Goal: Find specific page/section: Find specific page/section

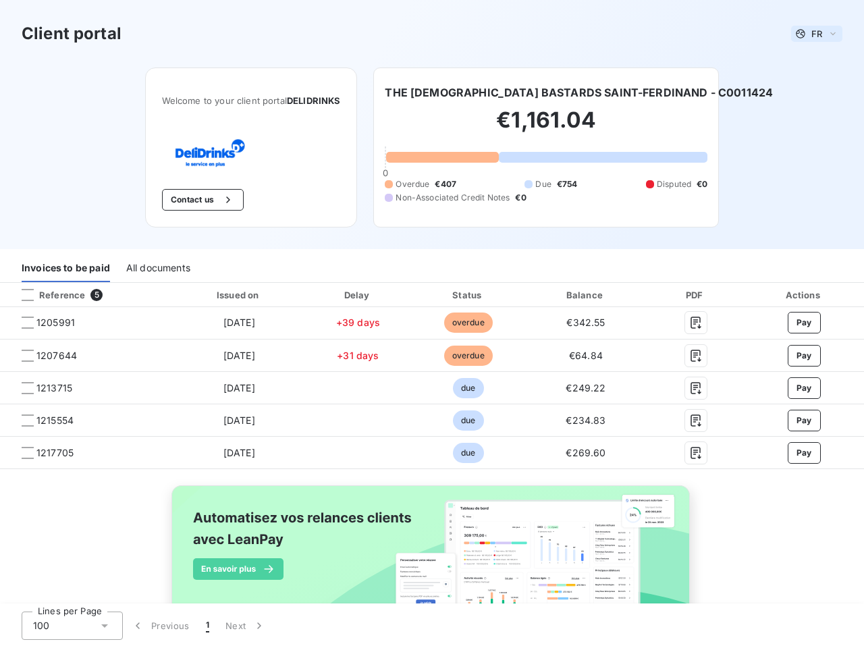
click at [811, 34] on span "FR" at bounding box center [816, 33] width 11 height 11
click at [195, 200] on button "Contact us" at bounding box center [203, 200] width 82 height 22
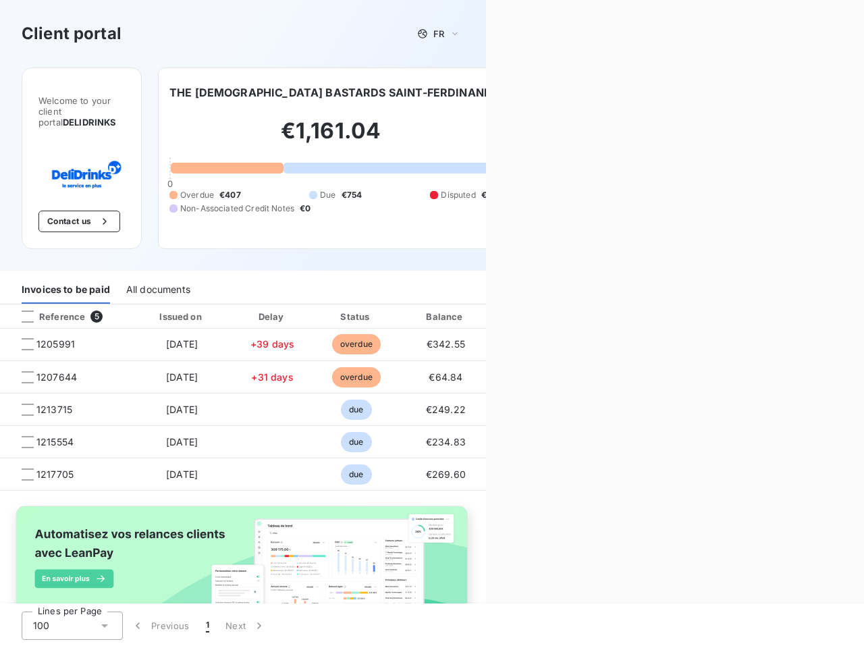
click at [551, 92] on div "Contact us Fill out the form below, and a member of our team will get back to y…" at bounding box center [675, 324] width 378 height 648
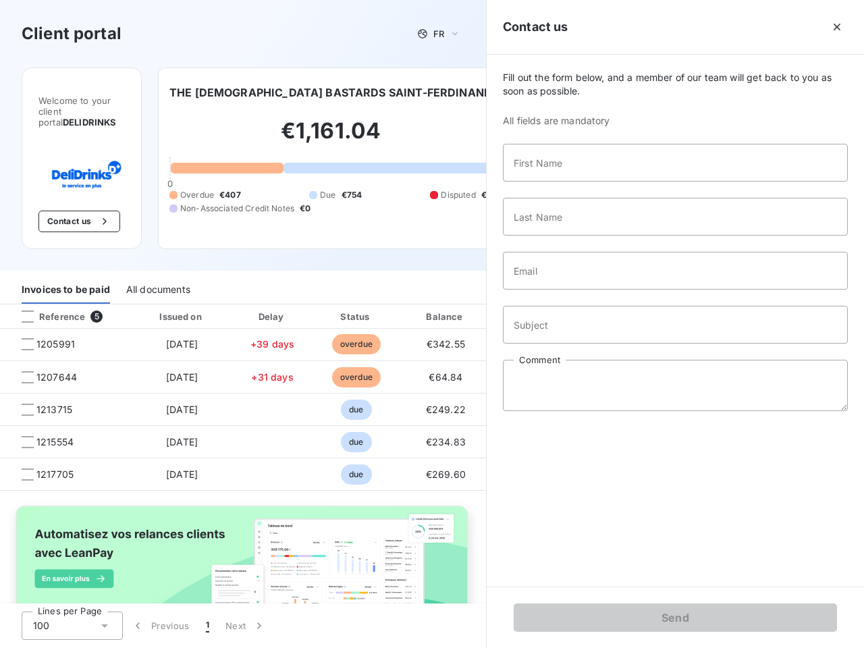
click at [65, 268] on div "Welcome to your client portal DELIDRINKS Contact us THE FRENCH BASTARDS SAINT-F…" at bounding box center [243, 169] width 486 height 203
click at [157, 268] on div "Welcome to your client portal DELIDRINKS Contact us THE FRENCH BASTARDS SAINT-F…" at bounding box center [243, 169] width 486 height 203
click at [86, 295] on div "Invoices to be paid" at bounding box center [66, 289] width 88 height 28
click at [28, 295] on div "Invoices to be paid" at bounding box center [66, 289] width 88 height 28
click at [236, 295] on div "Invoices to be paid All documents" at bounding box center [243, 290] width 486 height 28
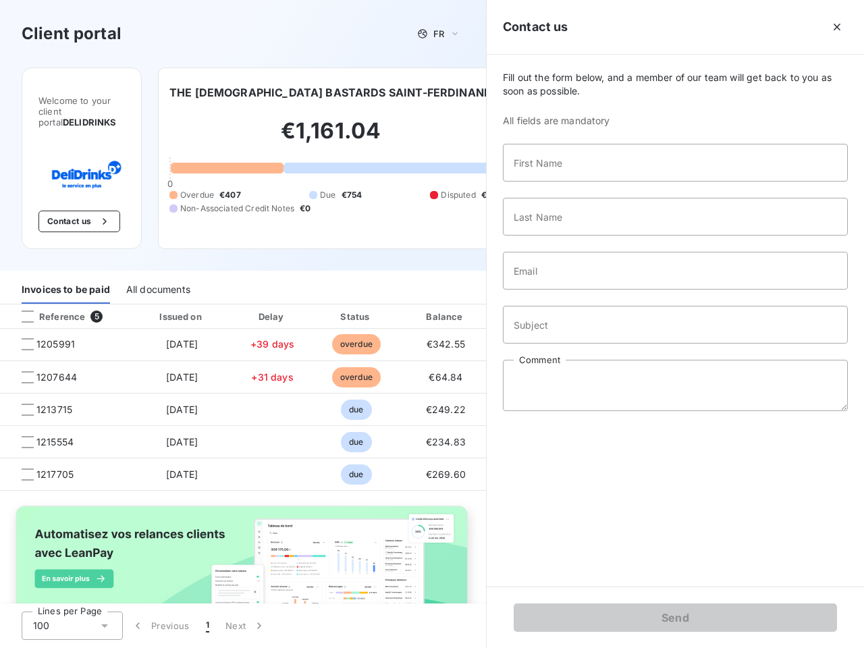
click at [353, 295] on div "Invoices to be paid All documents" at bounding box center [243, 290] width 486 height 28
click at [462, 295] on div "Invoices to be paid All documents" at bounding box center [243, 290] width 486 height 28
